Goal: Transaction & Acquisition: Book appointment/travel/reservation

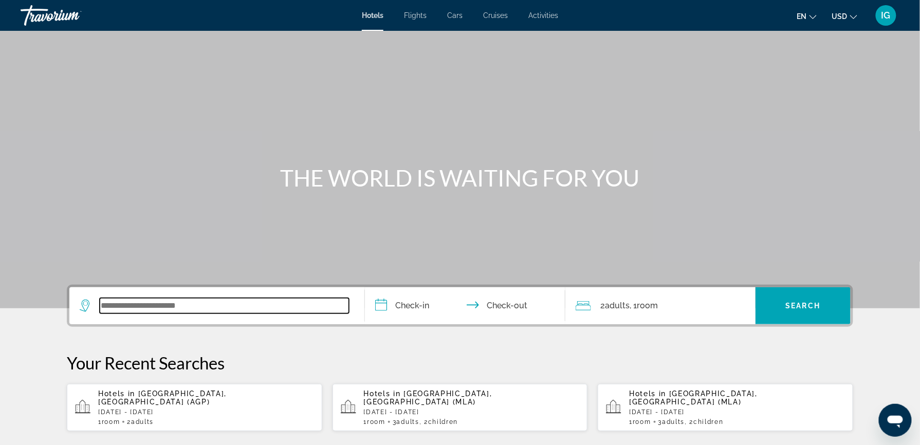
click at [266, 298] on input "Search widget" at bounding box center [224, 305] width 249 height 15
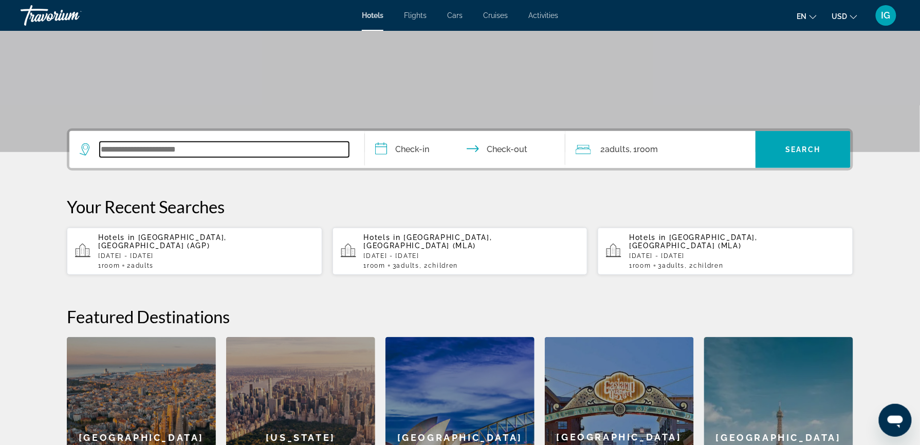
scroll to position [182, 0]
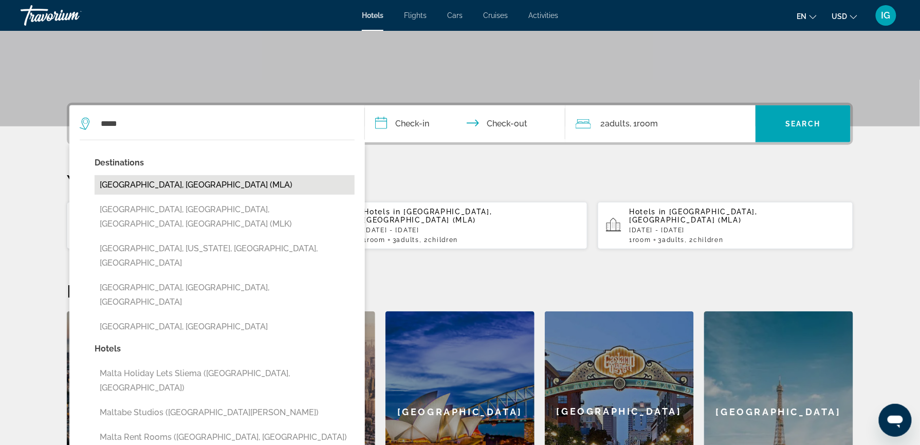
click at [237, 175] on button "[GEOGRAPHIC_DATA], [GEOGRAPHIC_DATA] (MLA)" at bounding box center [225, 185] width 260 height 20
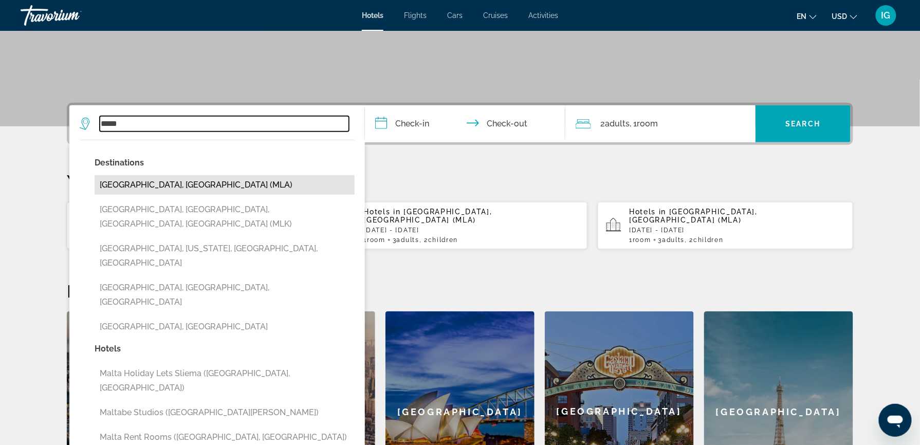
type input "**********"
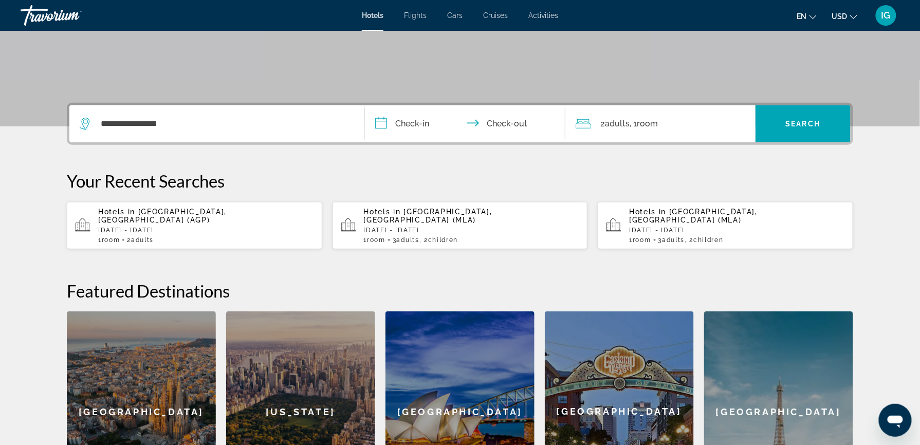
click at [432, 105] on input "**********" at bounding box center [467, 125] width 205 height 40
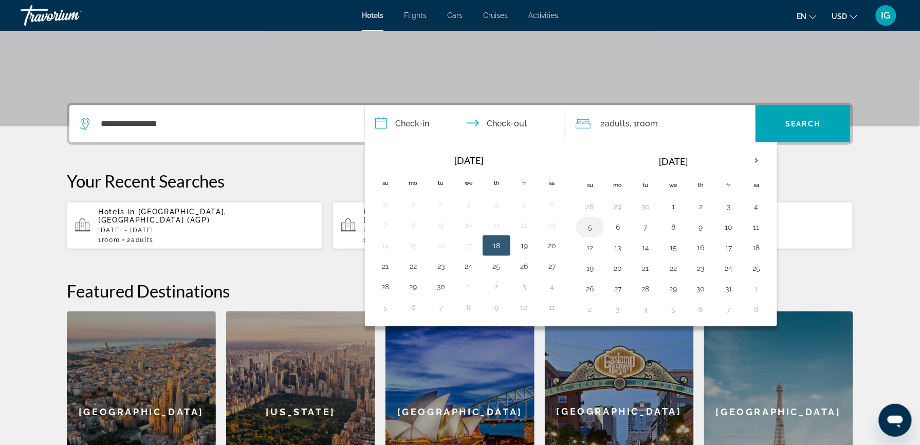
click at [598, 220] on button "5" at bounding box center [590, 227] width 16 height 14
click at [694, 220] on button "9" at bounding box center [701, 227] width 16 height 14
type input "**********"
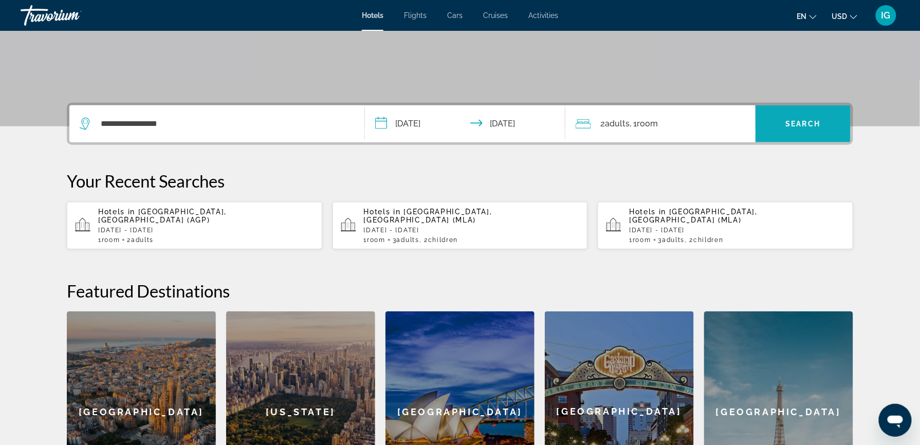
click at [756, 112] on span "Search widget" at bounding box center [803, 124] width 95 height 25
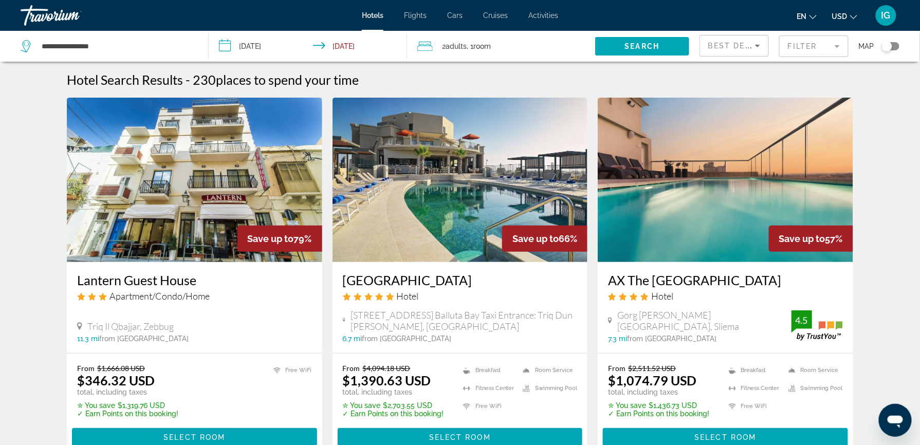
click at [848, 15] on span "USD" at bounding box center [840, 16] width 15 height 8
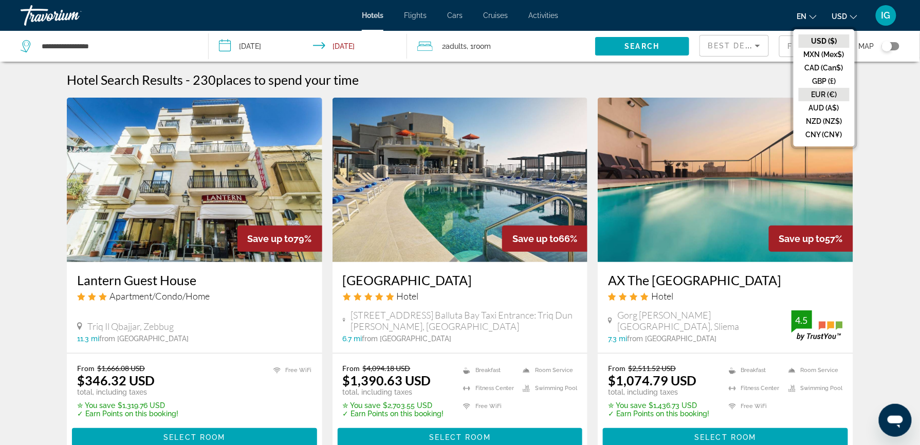
click at [850, 88] on button "EUR (€)" at bounding box center [824, 94] width 51 height 13
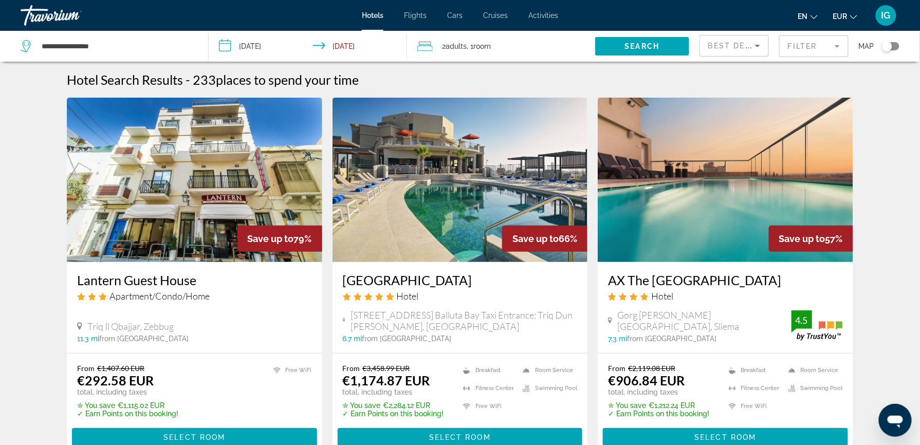
click at [733, 42] on span "Best Deals" at bounding box center [735, 46] width 53 height 8
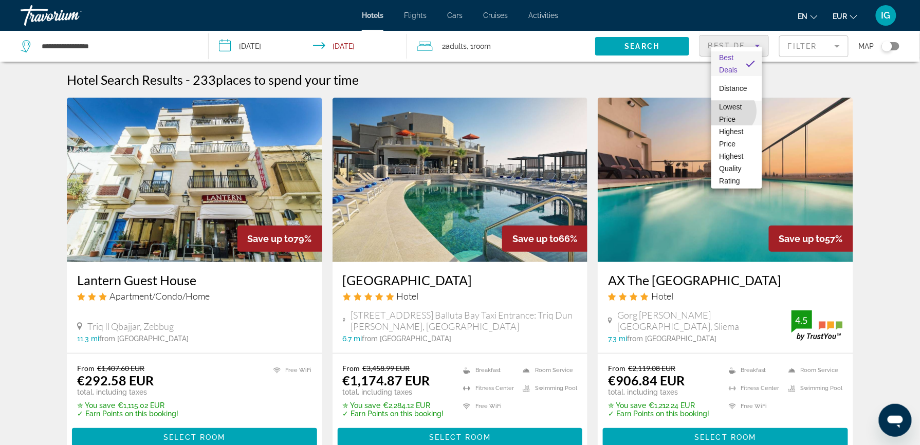
click at [732, 111] on span "Lowest Price" at bounding box center [737, 113] width 34 height 25
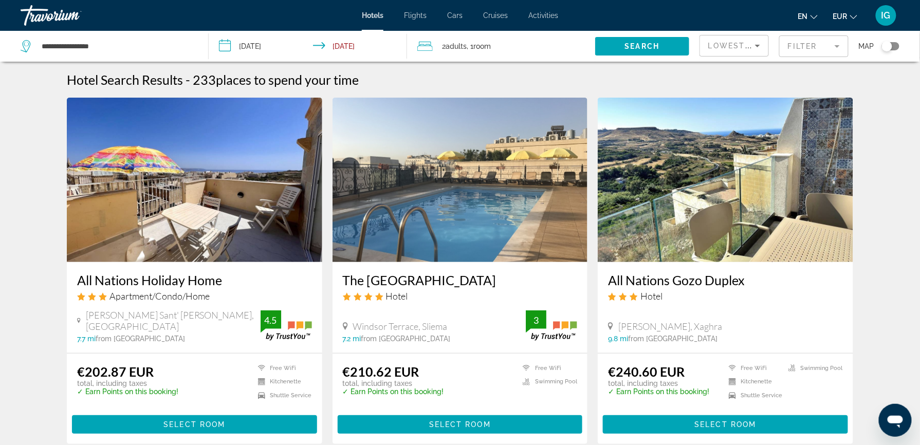
click at [274, 273] on h3 "All Nations Holiday Home" at bounding box center [194, 280] width 235 height 15
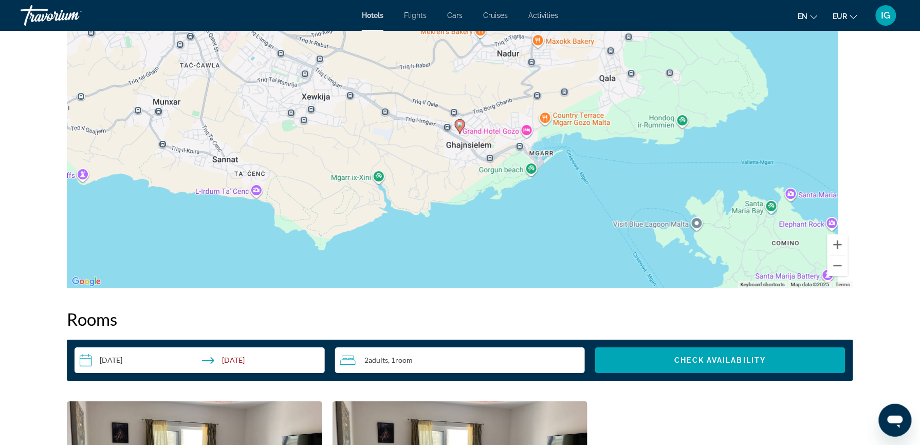
scroll to position [1051, 0]
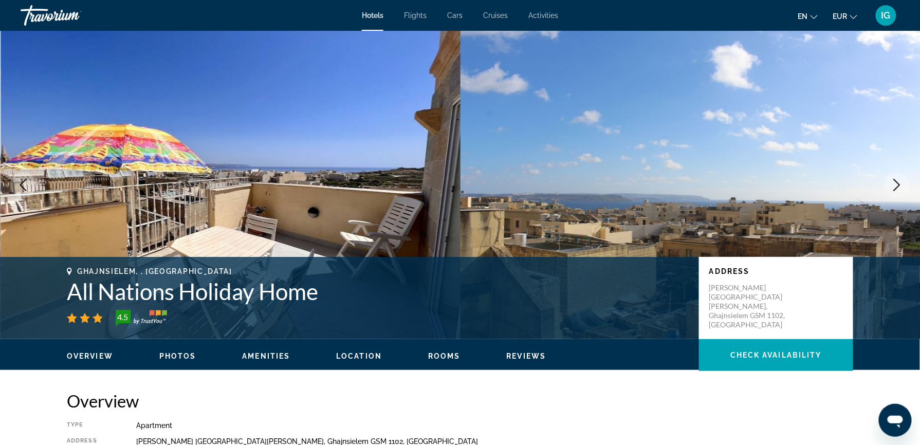
click at [710, 283] on p "[PERSON_NAME] [GEOGRAPHIC_DATA][PERSON_NAME], Ghajnsielem GSM 1102, [GEOGRAPHIC…" at bounding box center [751, 306] width 82 height 46
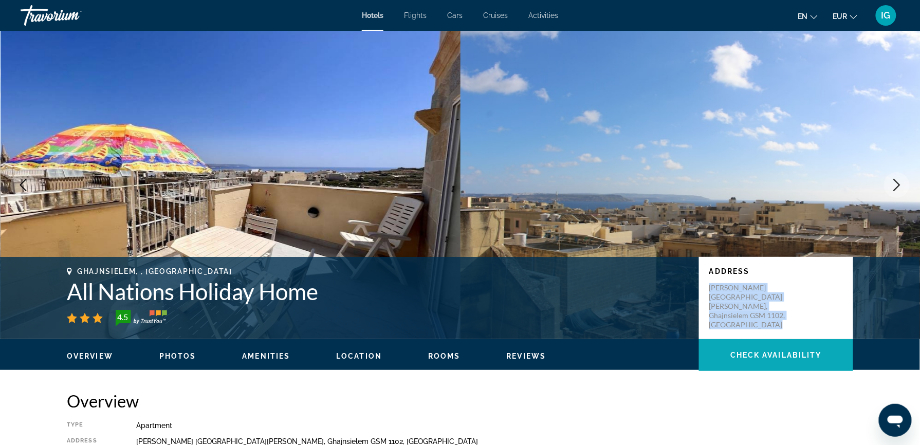
drag, startPoint x: 677, startPoint y: 229, endPoint x: 695, endPoint y: 270, distance: 44.9
click at [699, 343] on span "Main content" at bounding box center [776, 355] width 154 height 25
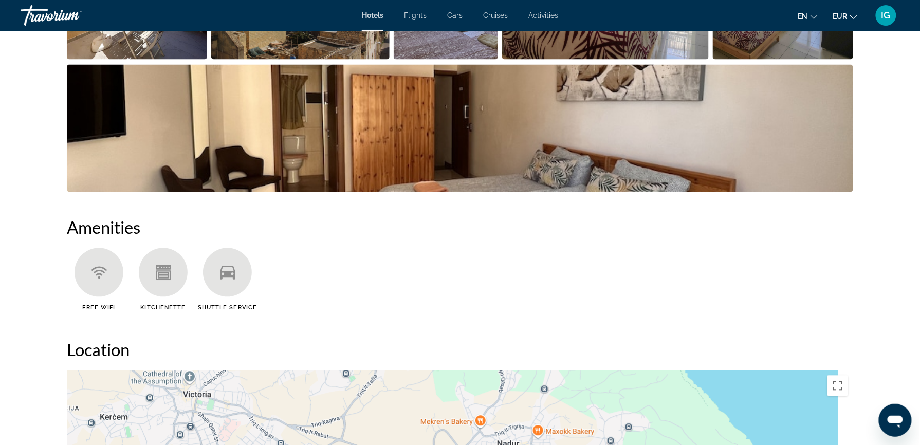
scroll to position [688, 0]
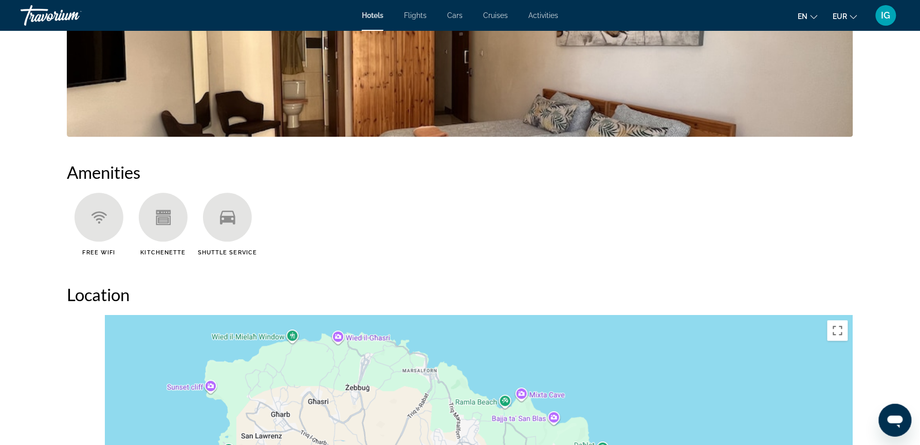
drag, startPoint x: 597, startPoint y: 167, endPoint x: 645, endPoint y: 233, distance: 81.8
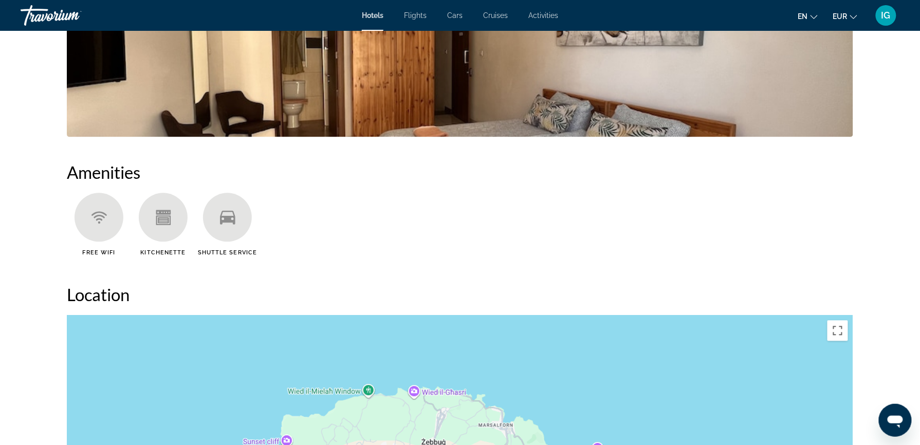
drag, startPoint x: 484, startPoint y: 156, endPoint x: 561, endPoint y: 212, distance: 94.6
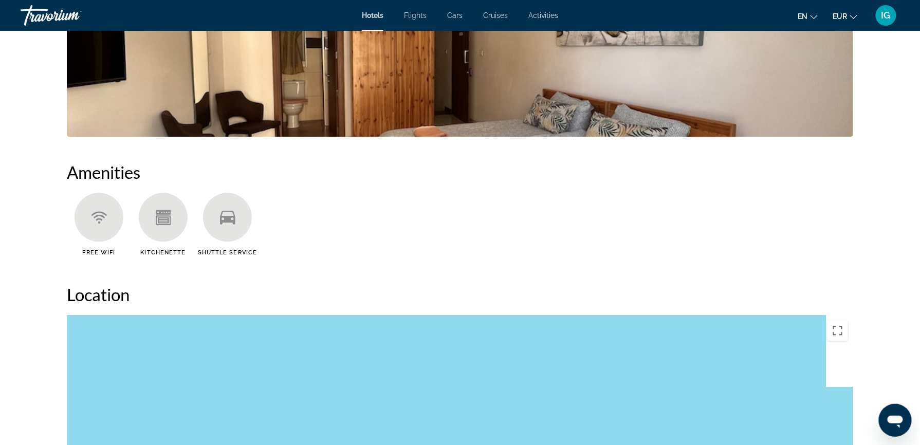
drag, startPoint x: 400, startPoint y: 165, endPoint x: 520, endPoint y: 241, distance: 142.1
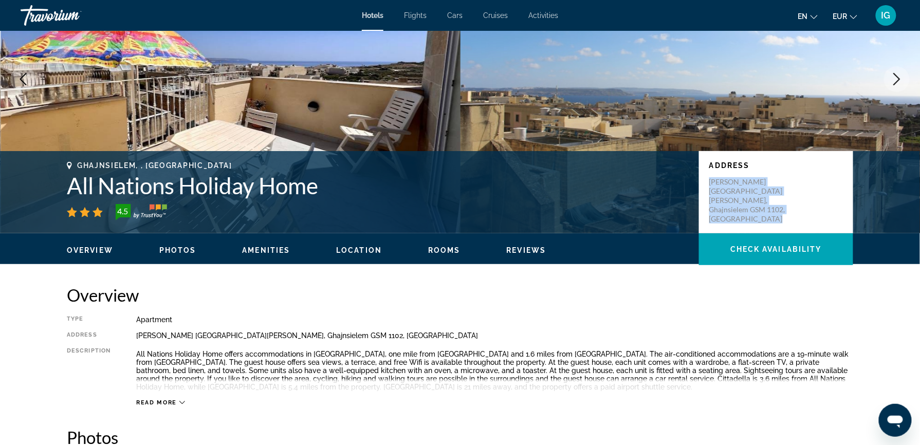
scroll to position [0, 0]
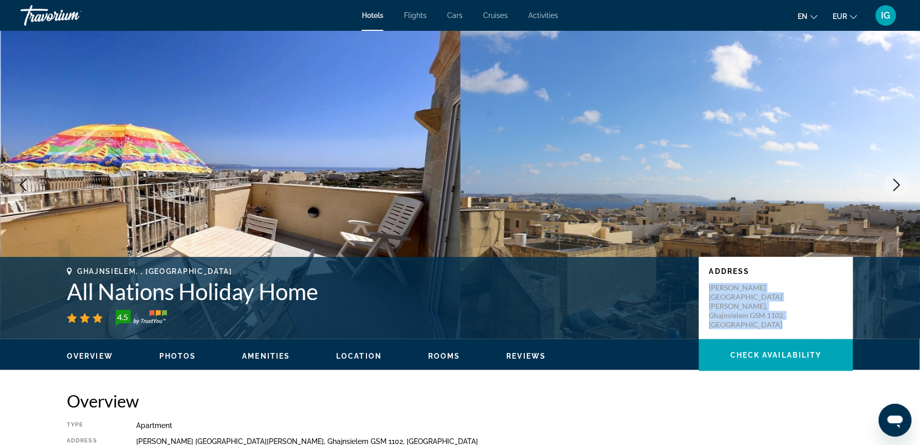
drag, startPoint x: 610, startPoint y: 219, endPoint x: 387, endPoint y: -42, distance: 343.3
click at [387, 0] on html "Skip to main content Hotels Flights Cars Cruises Activities Hotels Flights Cars…" at bounding box center [460, 222] width 920 height 445
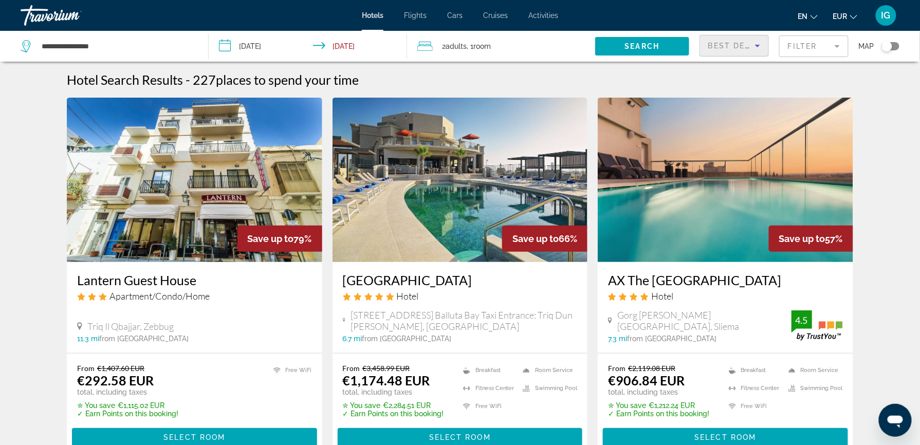
click at [725, 42] on span "Best Deals" at bounding box center [735, 46] width 53 height 8
click at [726, 110] on span "Lowest Price" at bounding box center [732, 113] width 24 height 21
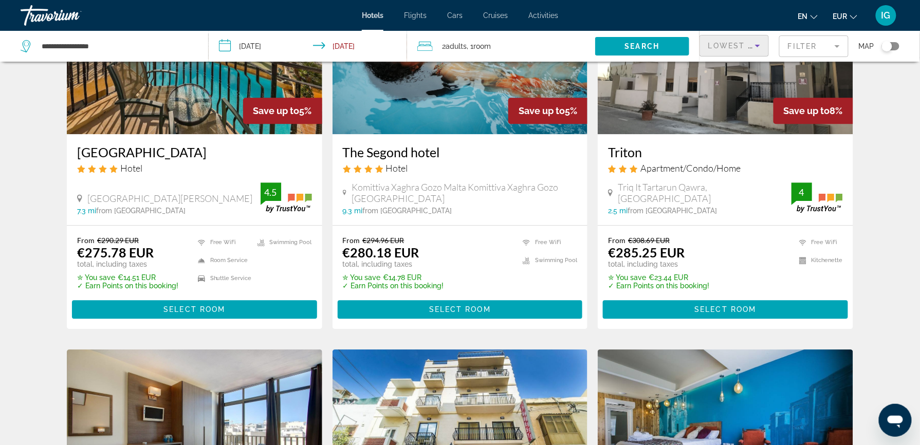
scroll to position [887, 0]
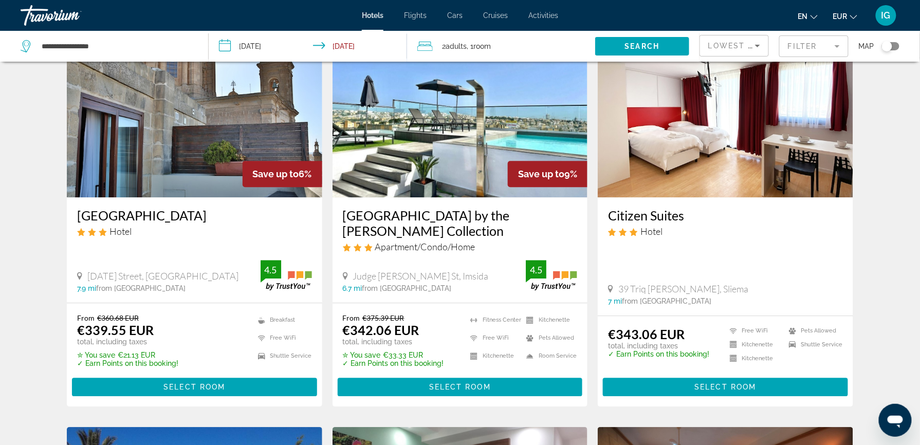
scroll to position [893, 0]
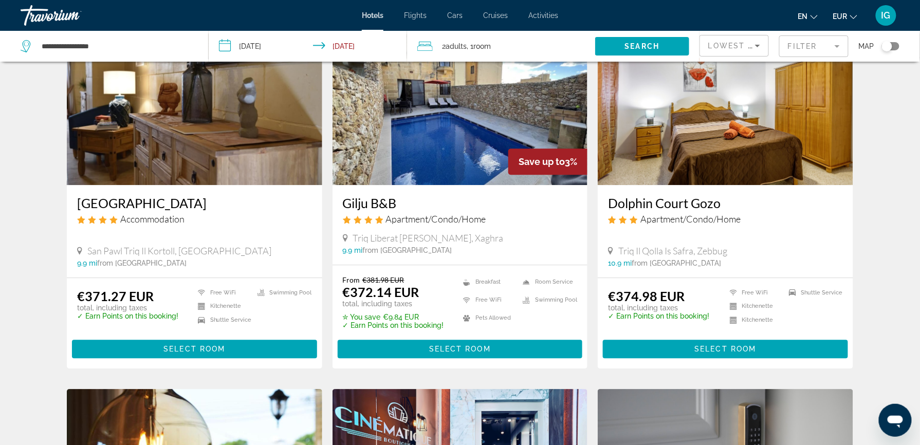
scroll to position [850, 0]
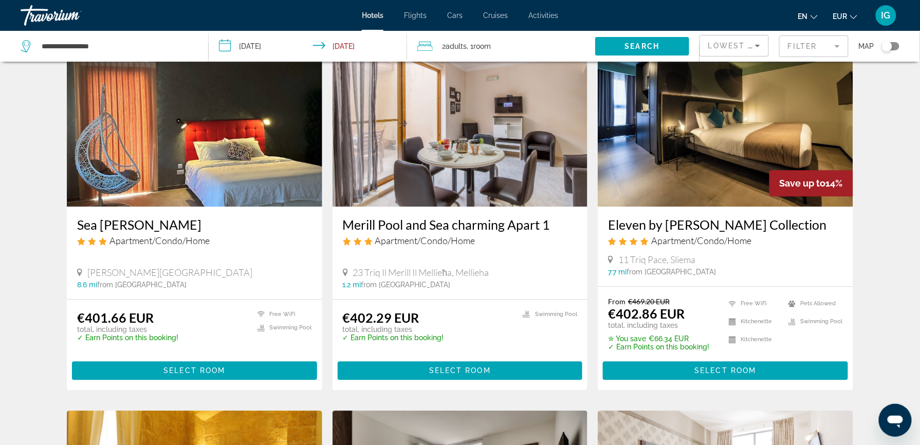
scroll to position [850, 0]
